Goal: Task Accomplishment & Management: Use online tool/utility

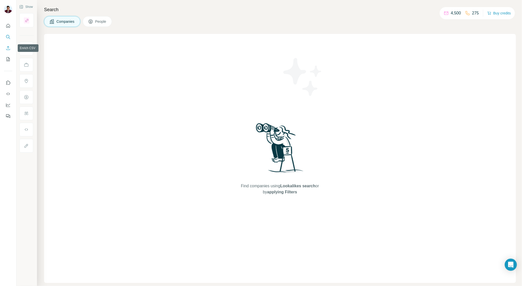
click at [8, 50] on icon "Enrich CSV" at bounding box center [8, 48] width 5 height 5
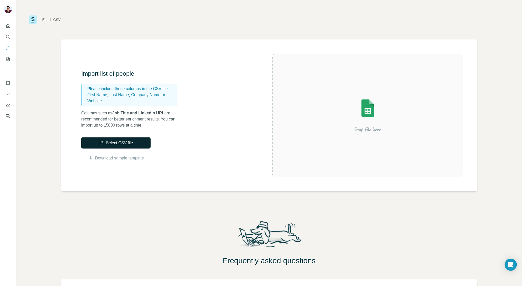
click at [114, 145] on button "Select CSV file" at bounding box center [115, 143] width 69 height 11
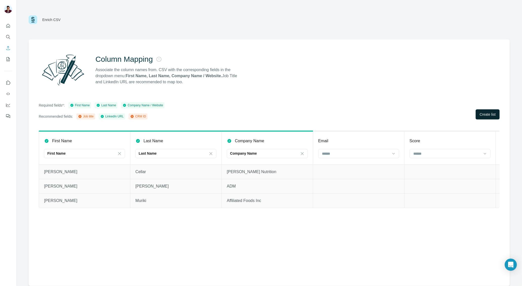
click at [491, 114] on span "Create list" at bounding box center [488, 114] width 16 height 5
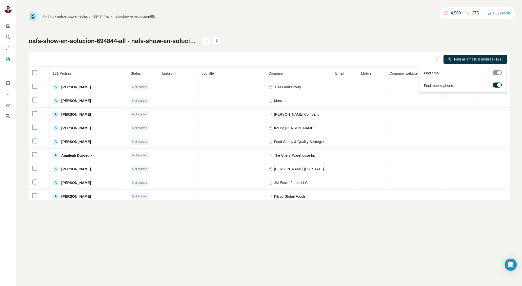
click at [499, 84] on div at bounding box center [500, 85] width 4 height 4
drag, startPoint x: 471, startPoint y: 13, endPoint x: 485, endPoint y: 14, distance: 14.7
click at [485, 14] on div "4,500 275 Buy credits" at bounding box center [477, 13] width 75 height 12
click at [473, 14] on p "275" at bounding box center [476, 13] width 7 height 6
click at [474, 13] on p "275" at bounding box center [476, 13] width 7 height 6
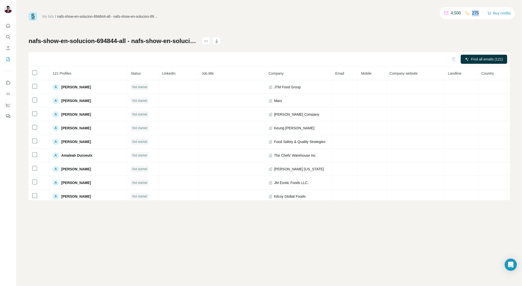
click at [474, 13] on p "275" at bounding box center [476, 13] width 7 height 6
click at [481, 56] on button "Find all emails (121)" at bounding box center [484, 59] width 47 height 9
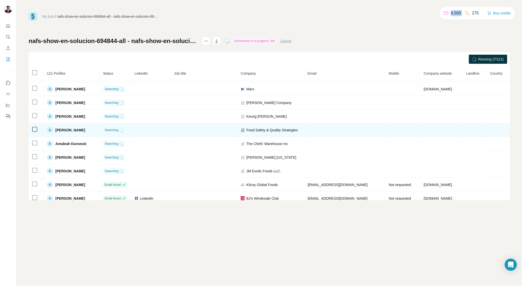
scroll to position [17, 0]
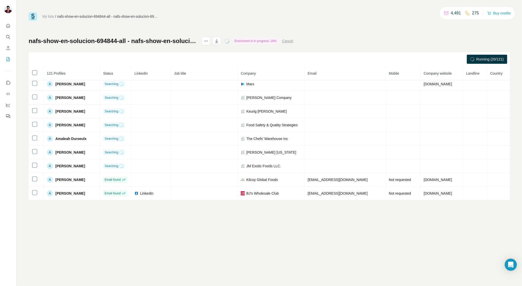
click at [360, 16] on div "My lists / nafs-show-en-solucion-694844-all - nafs-show-en-solucion-694844-all …" at bounding box center [270, 16] width 482 height 9
click at [359, 16] on div "My lists / nafs-show-en-solucion-694844-all - nafs-show-en-solucion-694844-all …" at bounding box center [270, 16] width 482 height 9
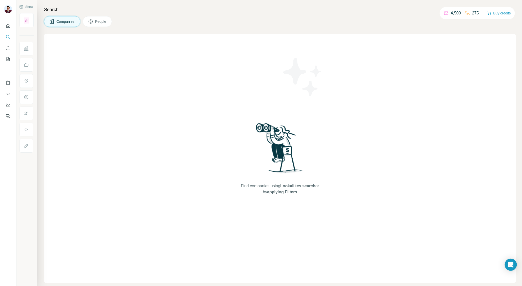
click at [450, 27] on div "Companies People" at bounding box center [280, 21] width 472 height 11
drag, startPoint x: 471, startPoint y: 13, endPoint x: 479, endPoint y: 13, distance: 8.1
click at [479, 13] on div "4,500 275 Buy credits" at bounding box center [477, 13] width 75 height 12
click at [451, 13] on p "4,500" at bounding box center [456, 13] width 10 height 6
click at [457, 13] on p "4,500" at bounding box center [456, 13] width 10 height 6
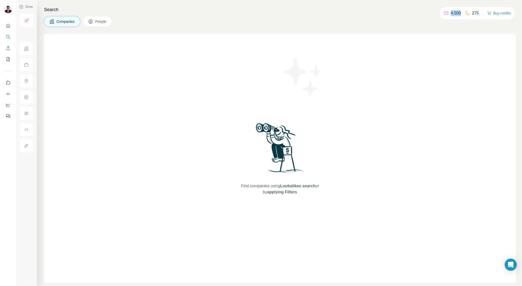
click at [457, 13] on p "4,500" at bounding box center [456, 13] width 10 height 6
click at [7, 93] on icon "Use Surfe API" at bounding box center [8, 93] width 5 height 5
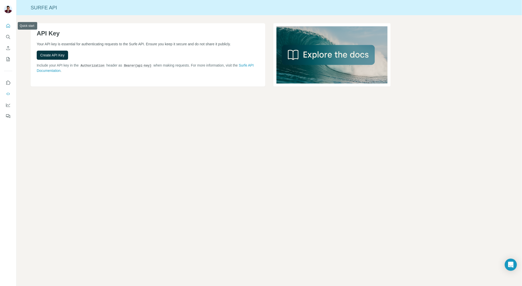
click at [7, 25] on icon "Quick start" at bounding box center [8, 25] width 5 height 5
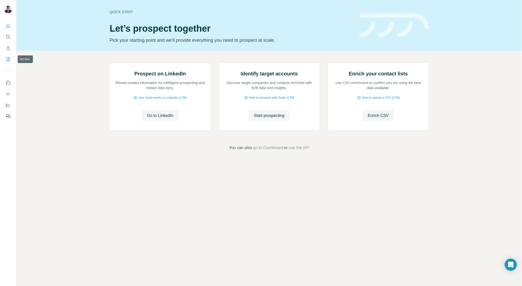
click at [9, 59] on icon "My lists" at bounding box center [8, 59] width 5 height 5
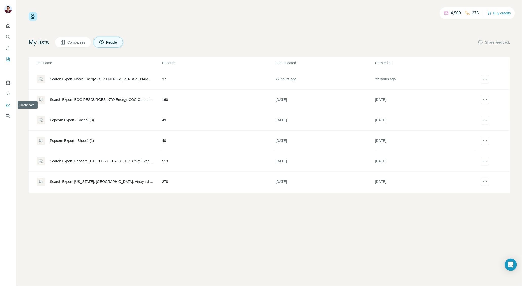
click at [9, 104] on icon "Dashboard" at bounding box center [8, 105] width 5 height 5
